Goal: Find specific page/section: Find specific page/section

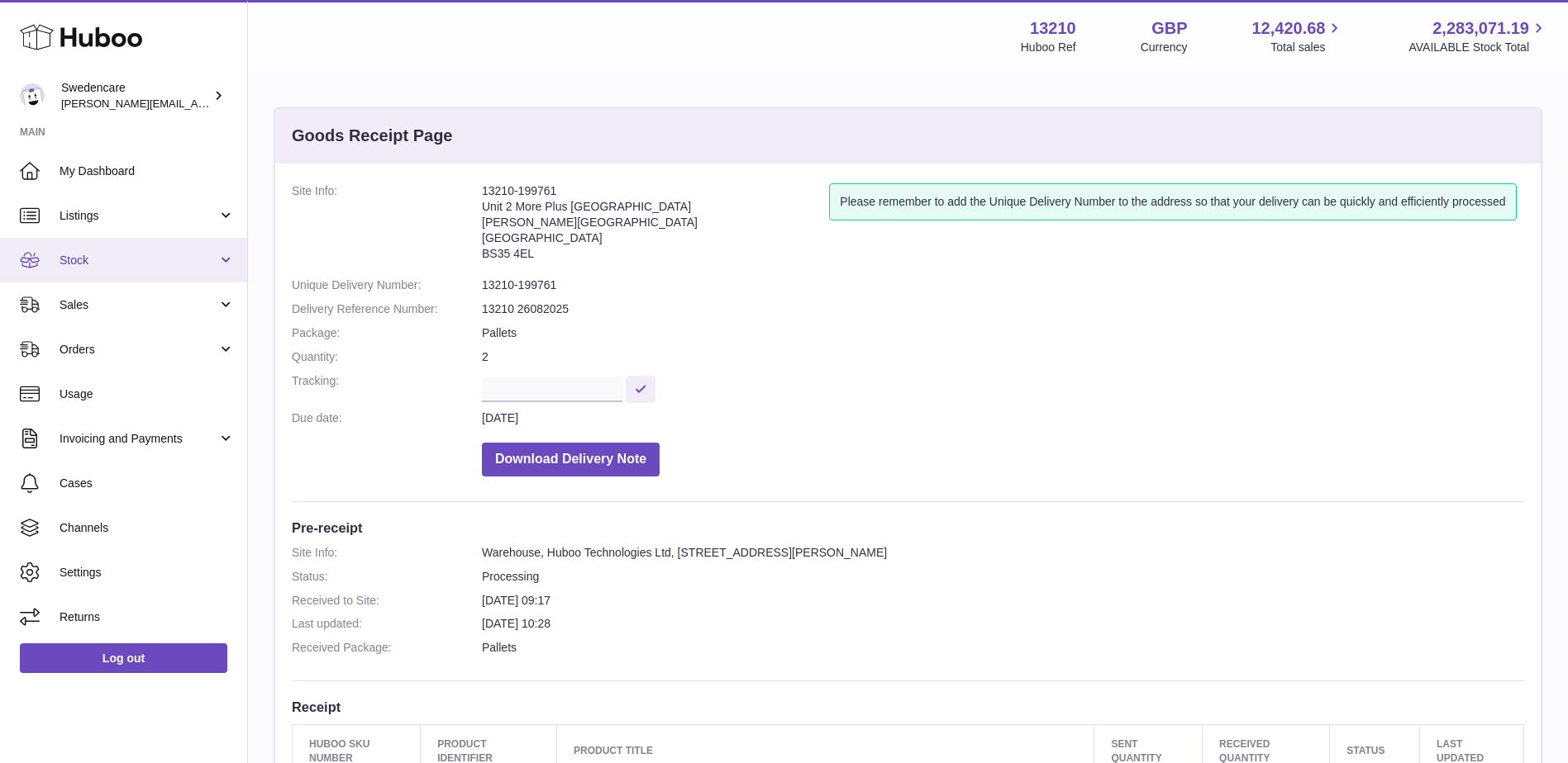
click at [93, 259] on span "Stock" at bounding box center [138, 260] width 158 height 16
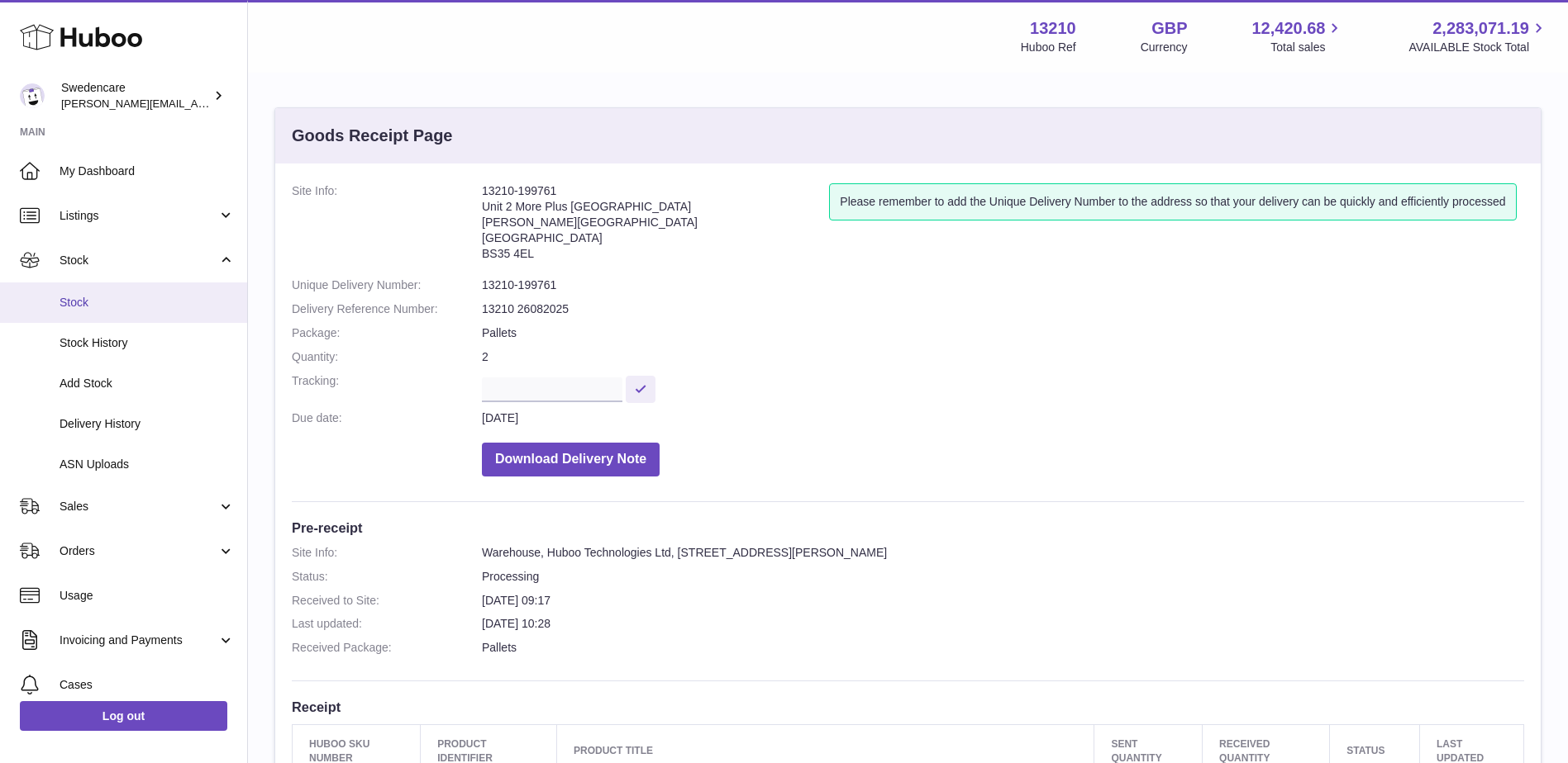
click at [75, 298] on span "Stock" at bounding box center [147, 303] width 176 height 16
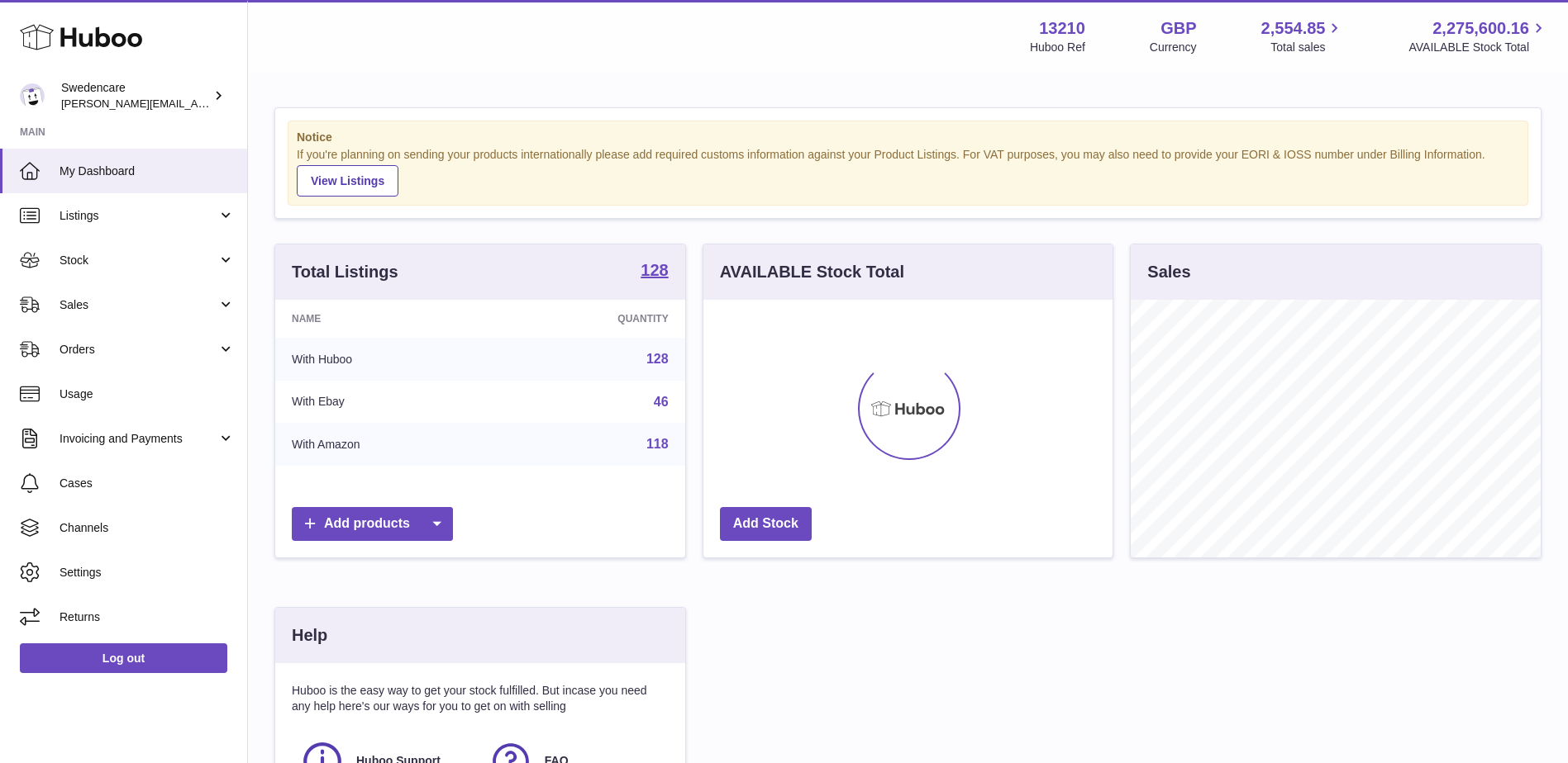
scroll to position [257, 409]
click at [107, 306] on span "Sales" at bounding box center [138, 306] width 158 height 16
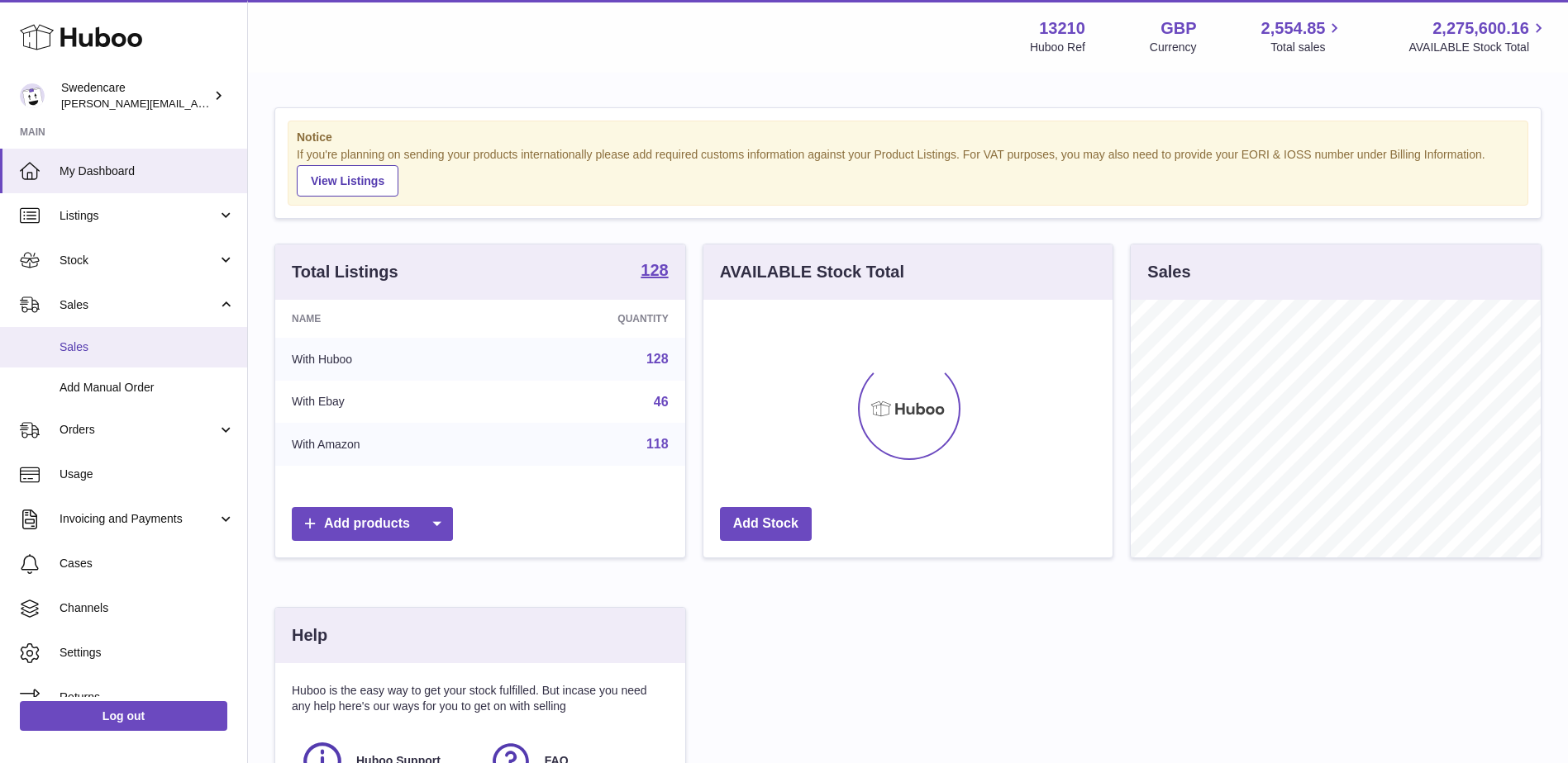
click at [73, 347] on span "Sales" at bounding box center [147, 347] width 176 height 16
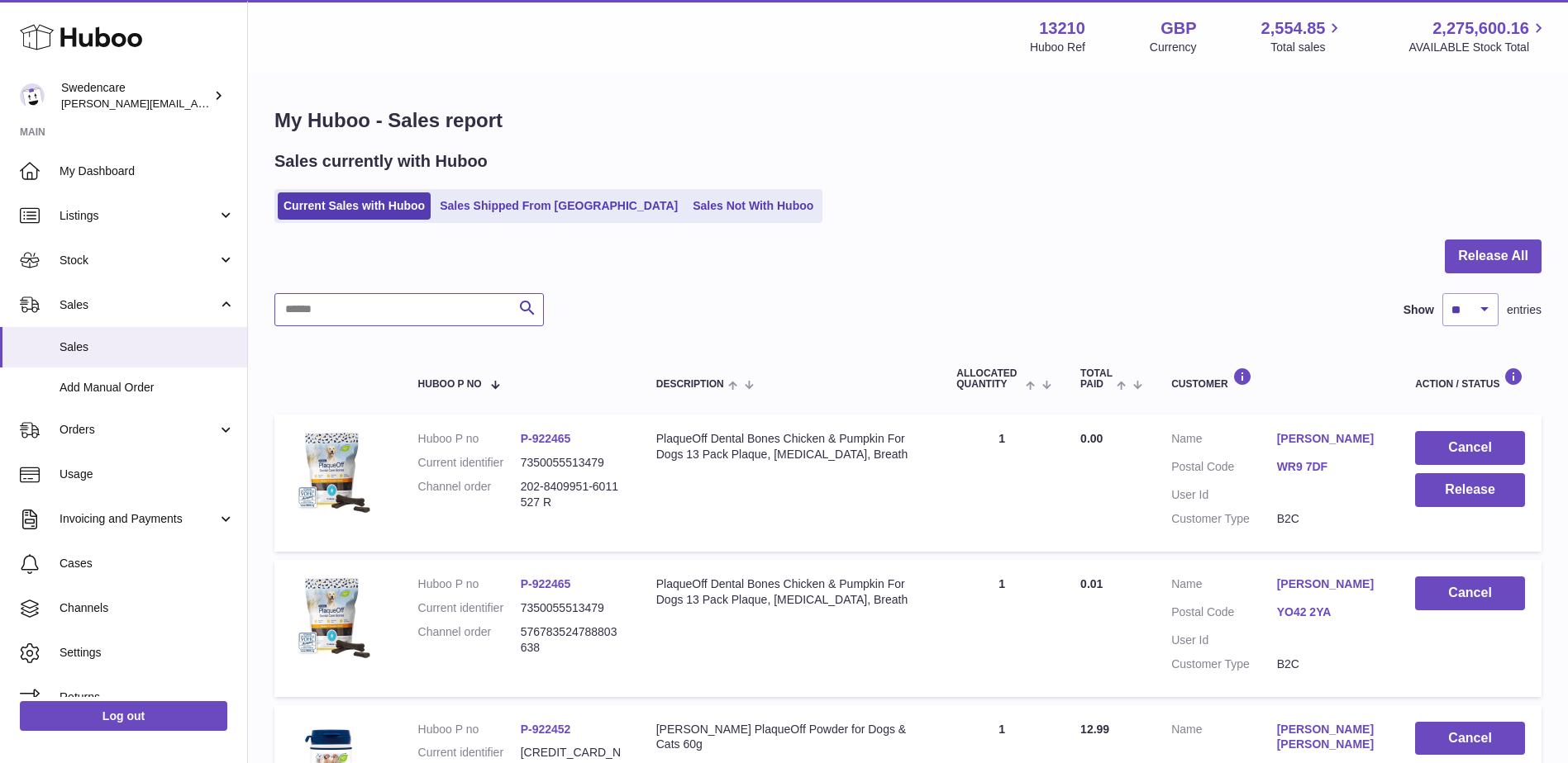
click at [304, 313] on input "text" at bounding box center [408, 310] width 269 height 34
click at [105, 264] on span "Stock" at bounding box center [138, 260] width 158 height 16
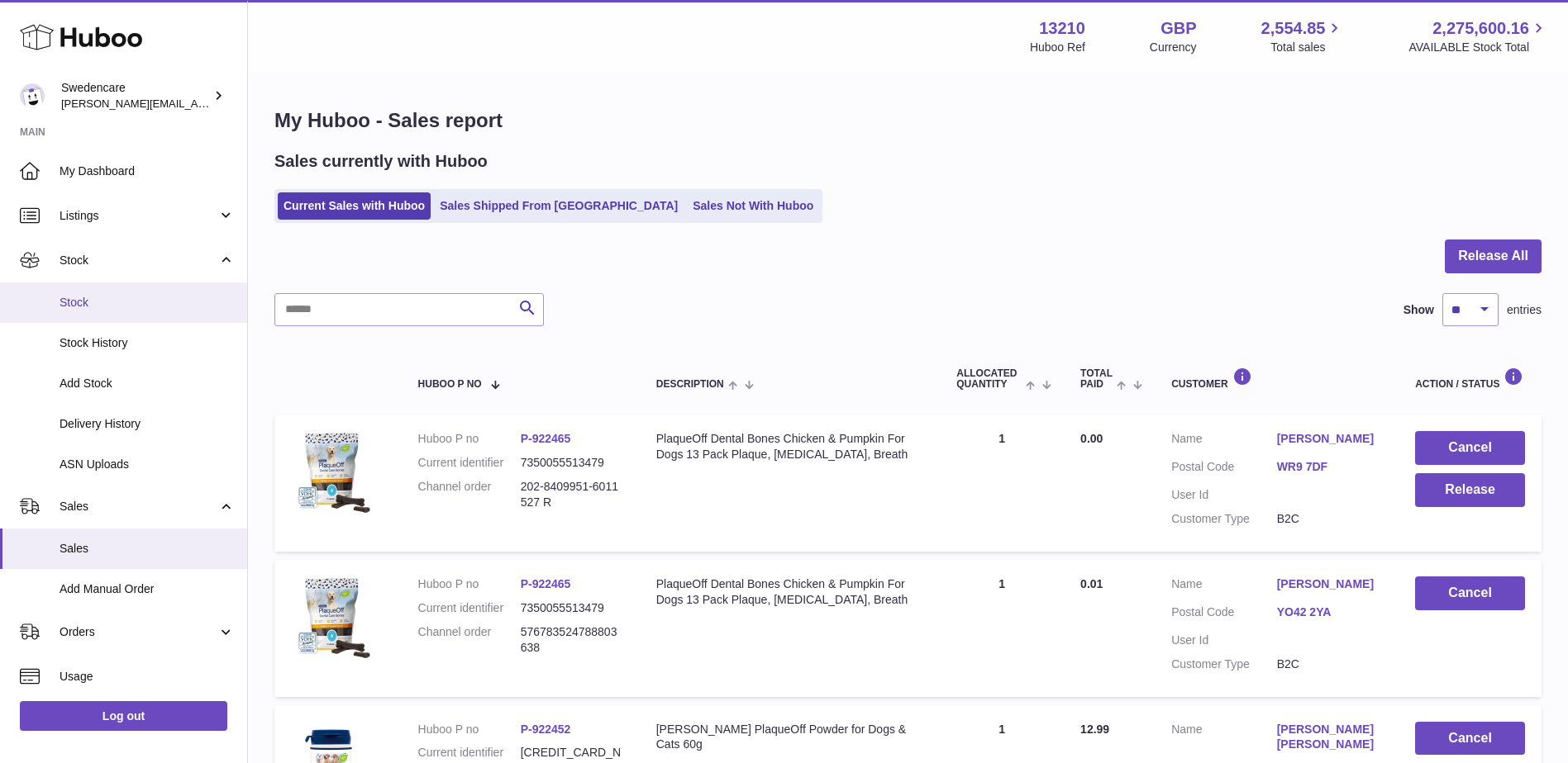
click at [75, 297] on span "Stock" at bounding box center [147, 303] width 176 height 16
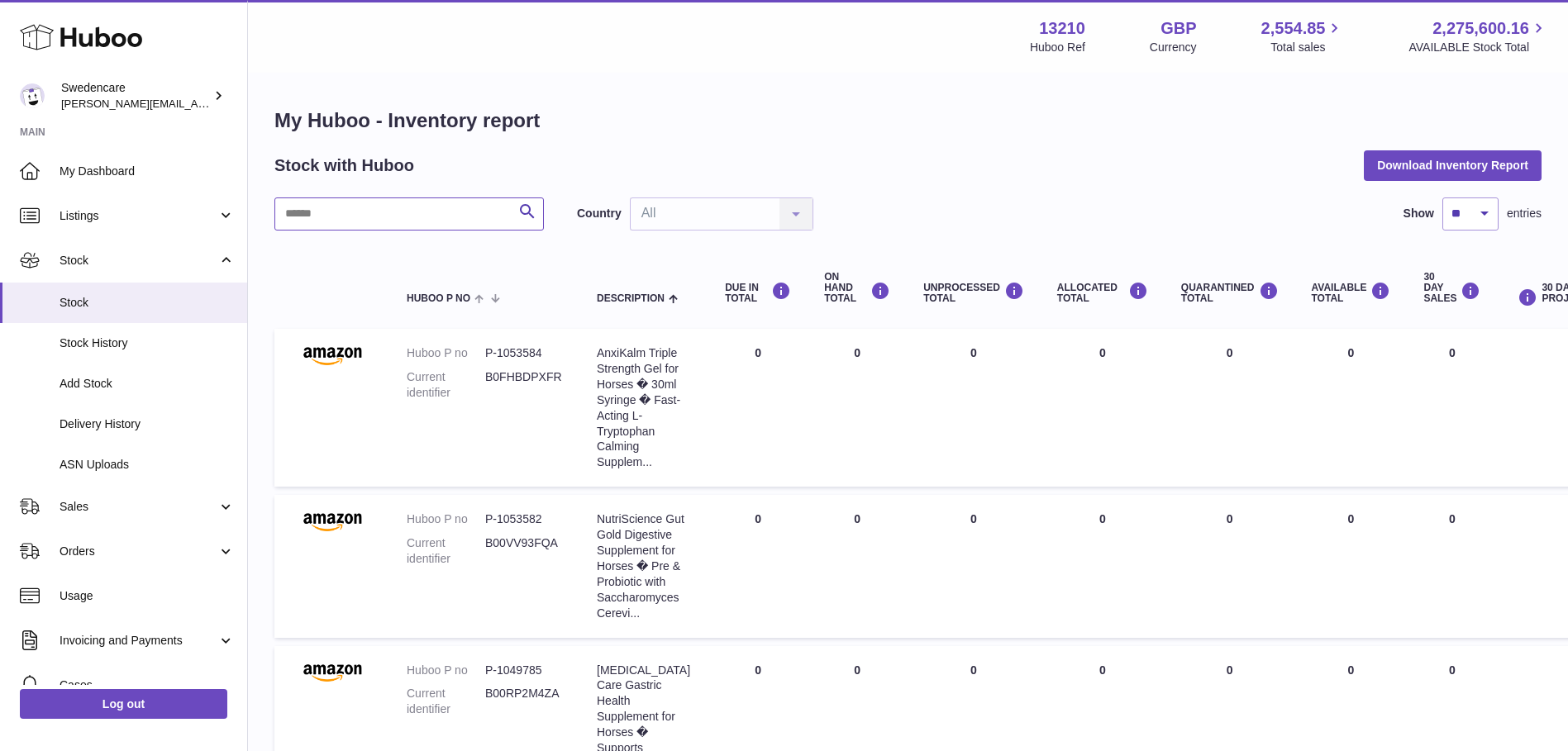
click at [313, 208] on input "text" at bounding box center [408, 214] width 269 height 34
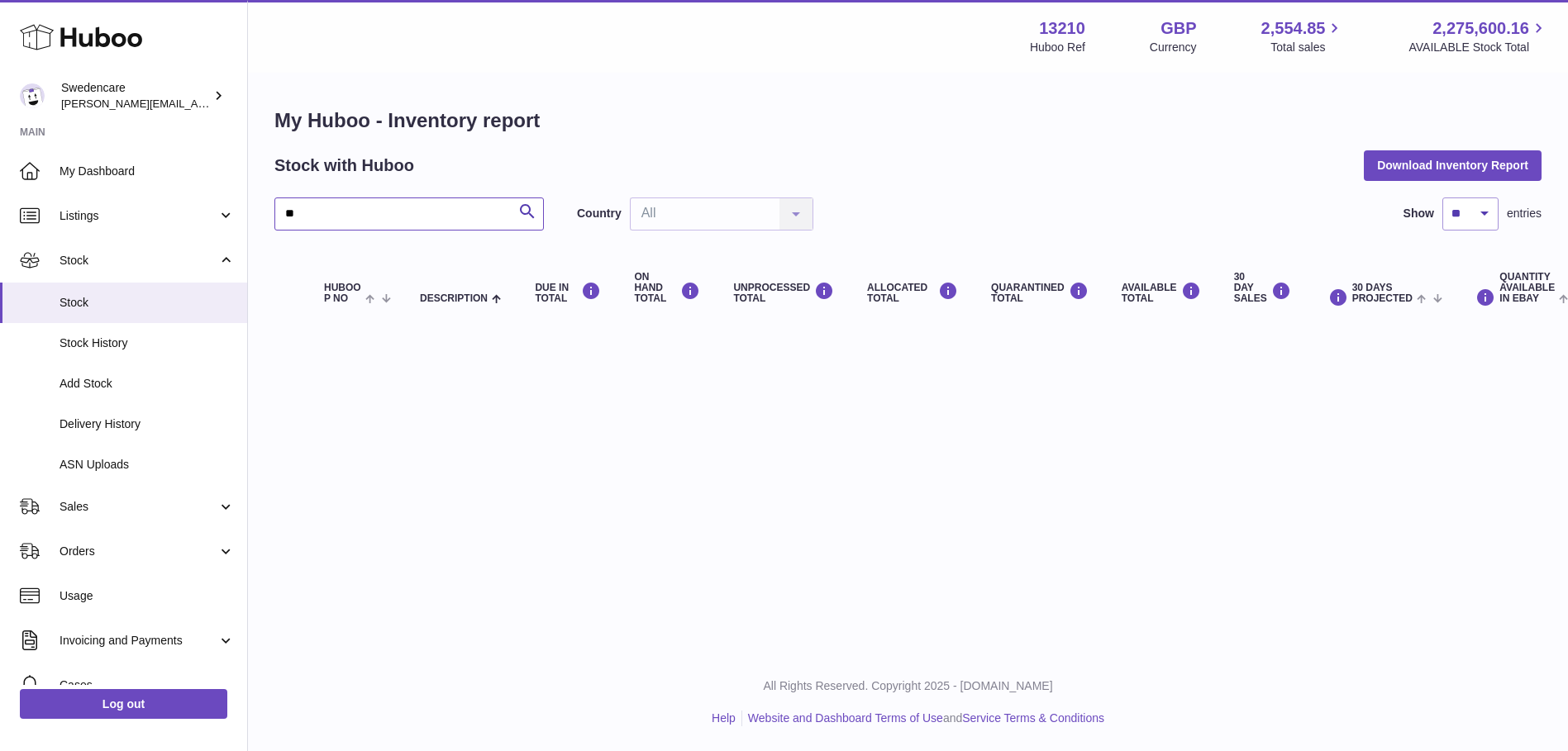
type input "*"
